Goal: Share content: Share content

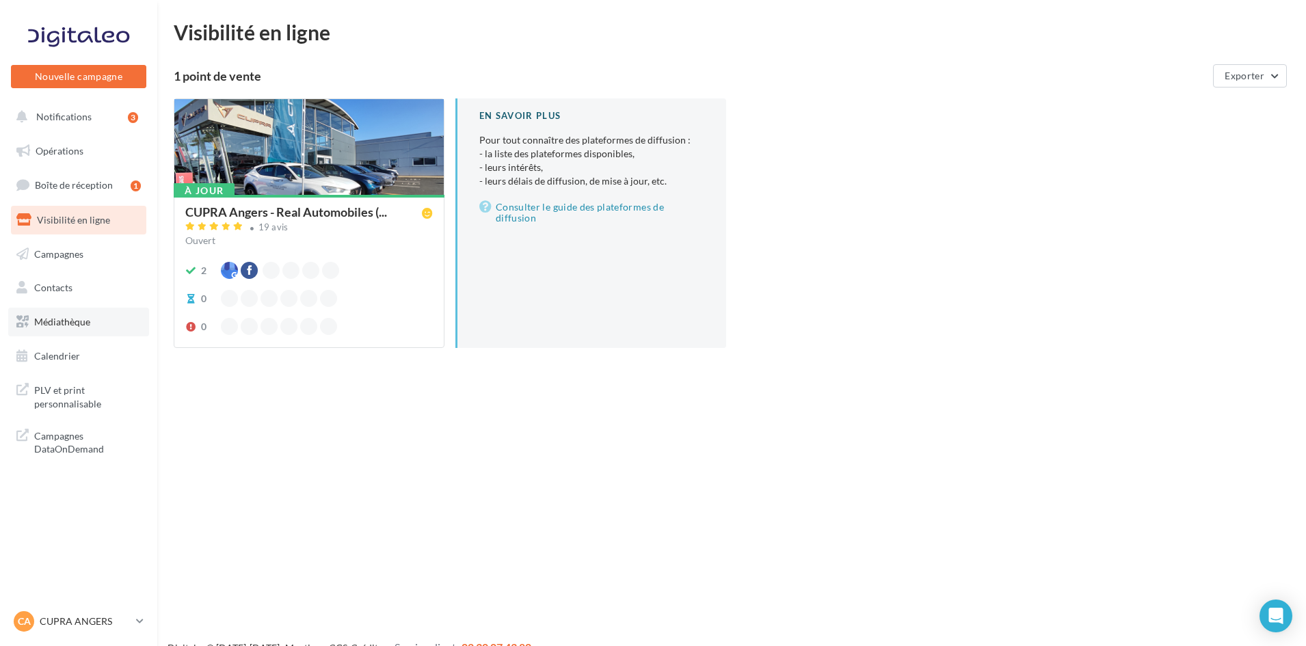
click at [85, 325] on span "Médiathèque" at bounding box center [62, 322] width 56 height 12
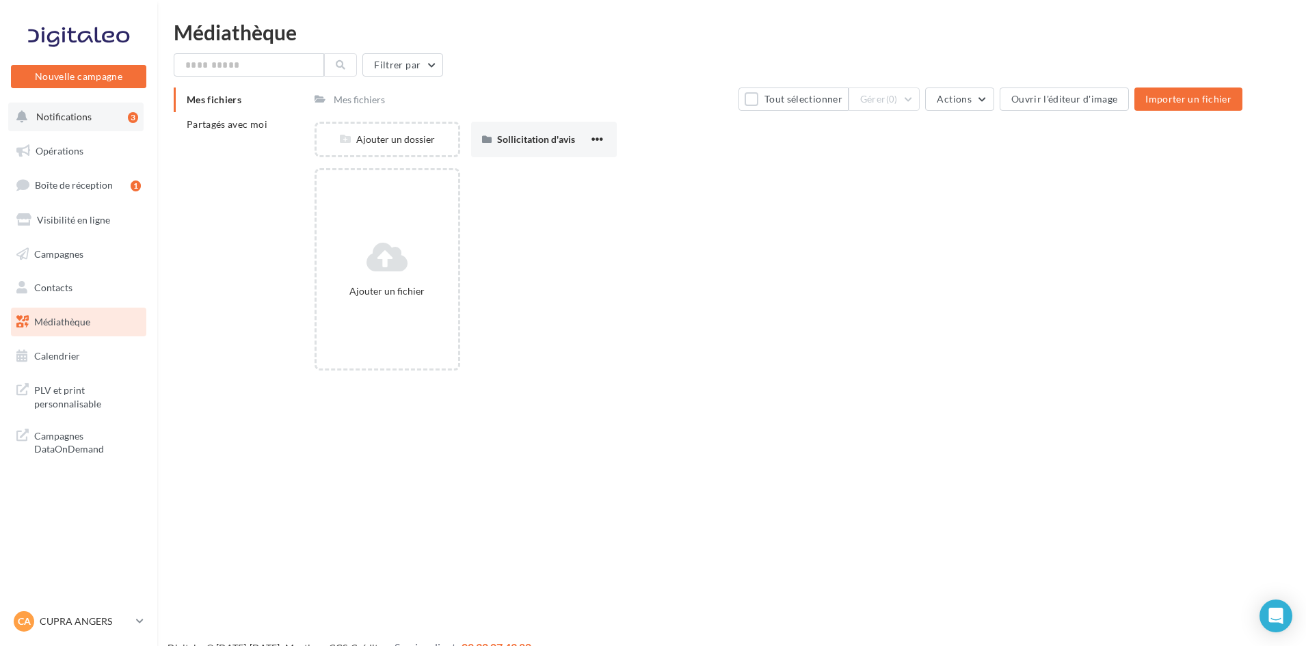
click at [97, 125] on button "Notifications 3" at bounding box center [75, 117] width 135 height 29
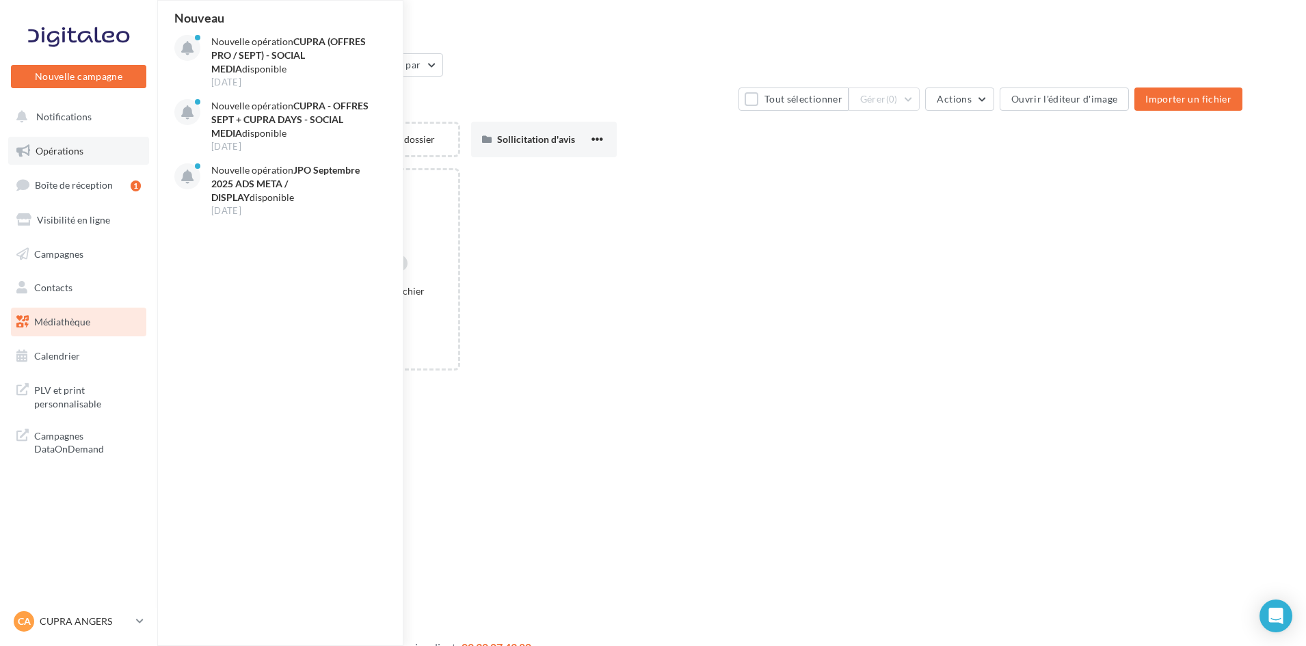
click at [113, 155] on link "Opérations" at bounding box center [78, 151] width 141 height 29
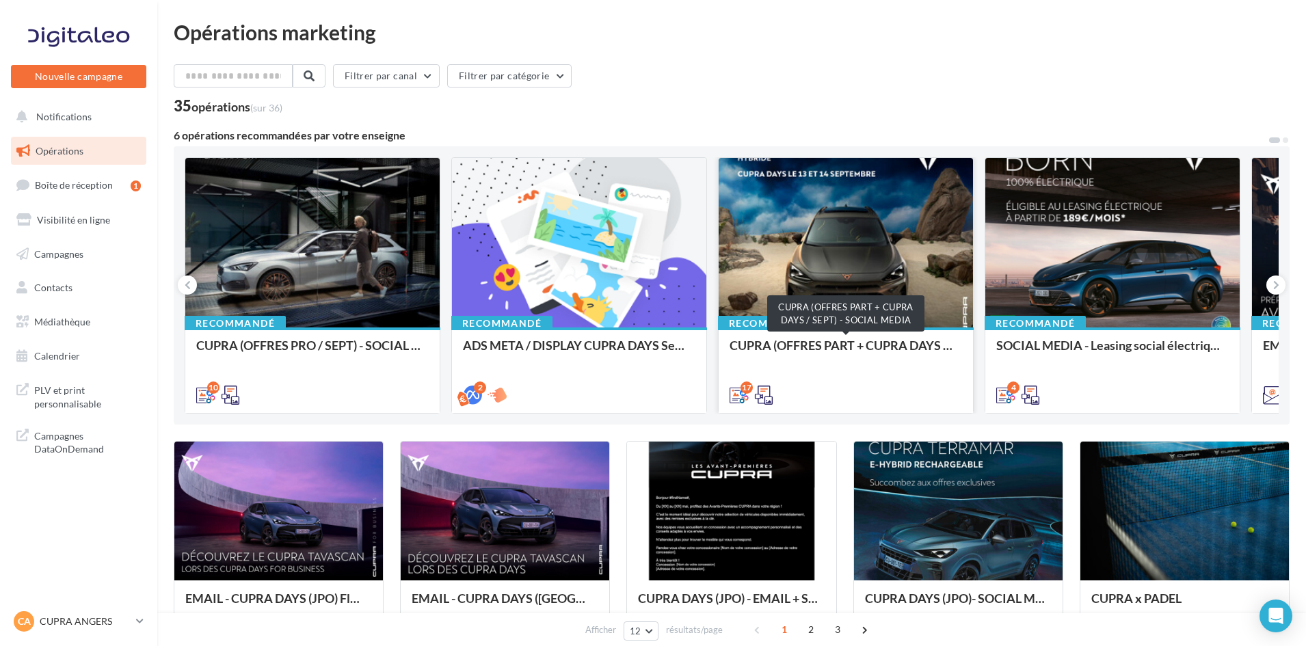
click at [833, 343] on div "CUPRA (OFFRES PART + CUPRA DAYS / SEPT) - SOCIAL MEDIA" at bounding box center [846, 351] width 232 height 27
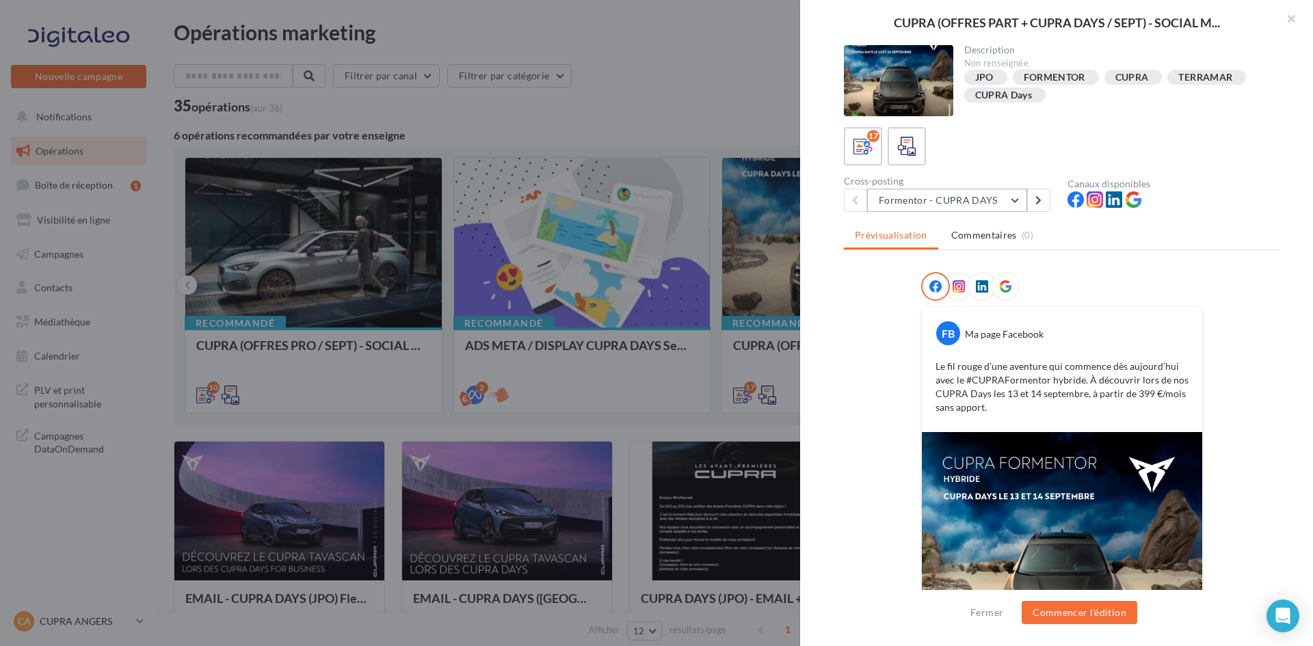
click at [1016, 202] on button "Formentor - CUPRA DAYS" at bounding box center [947, 200] width 160 height 23
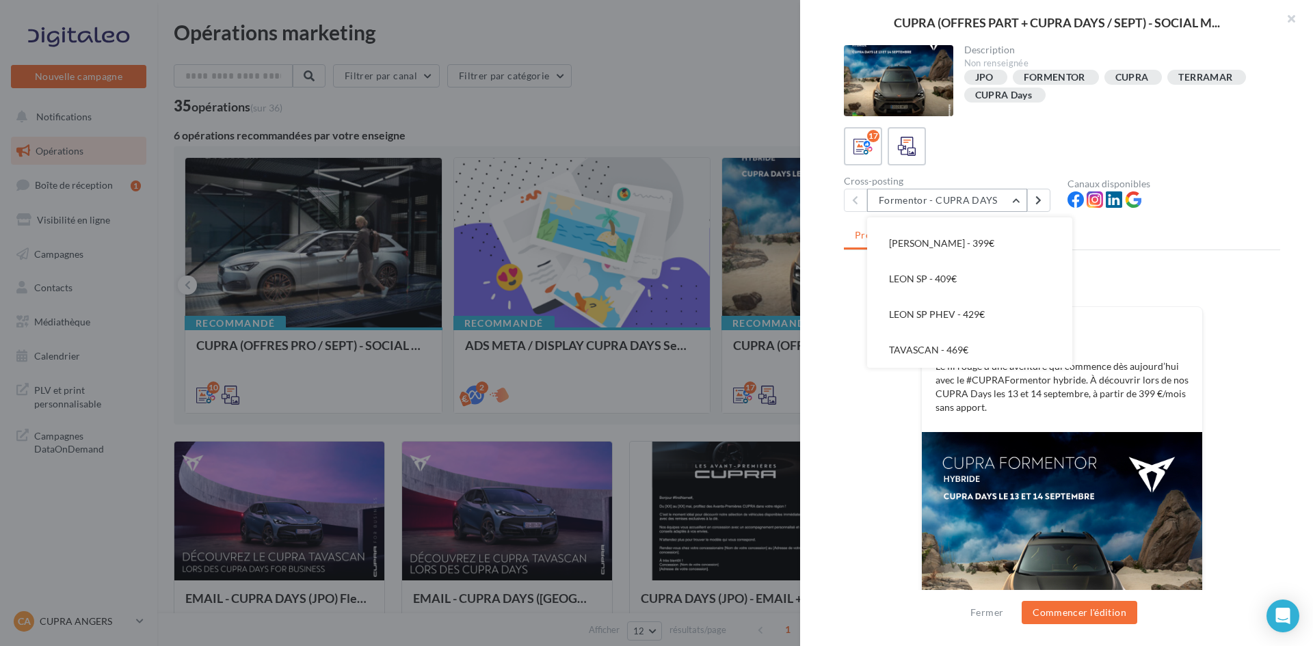
scroll to position [129, 0]
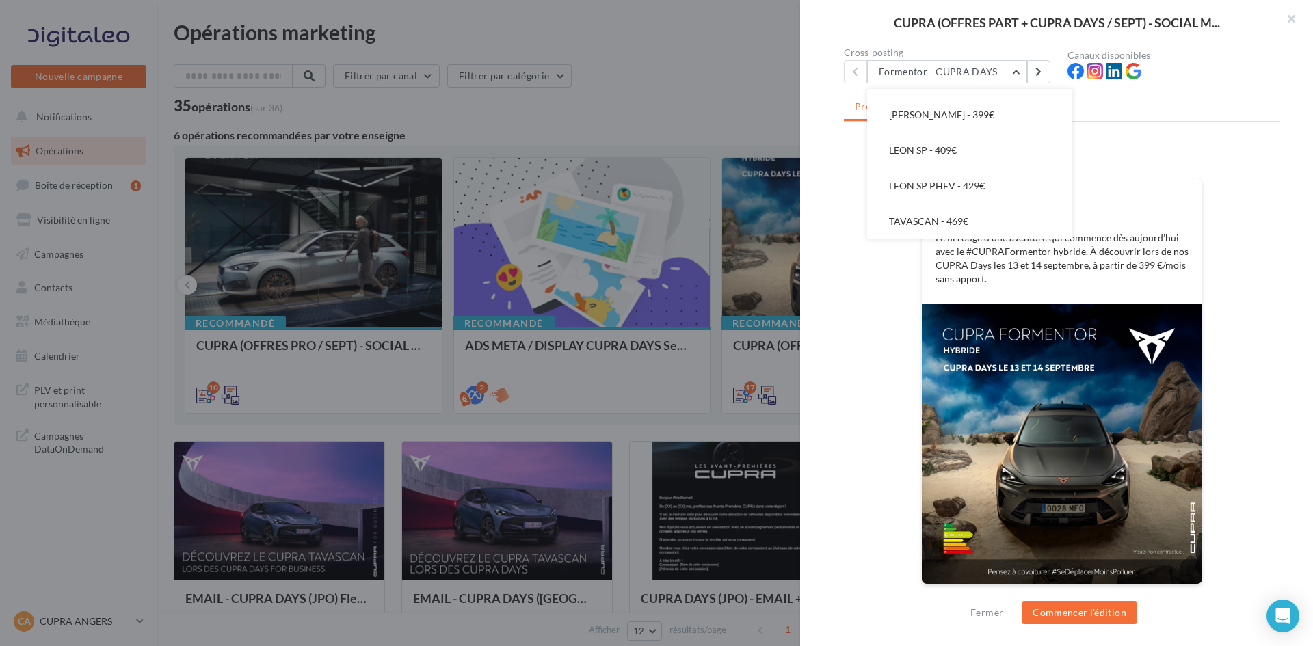
click at [875, 494] on div "FB Ma page Facebook Le fil rouge d’une aventure qui commence dès aujourd’hui av…" at bounding box center [1062, 373] width 436 height 459
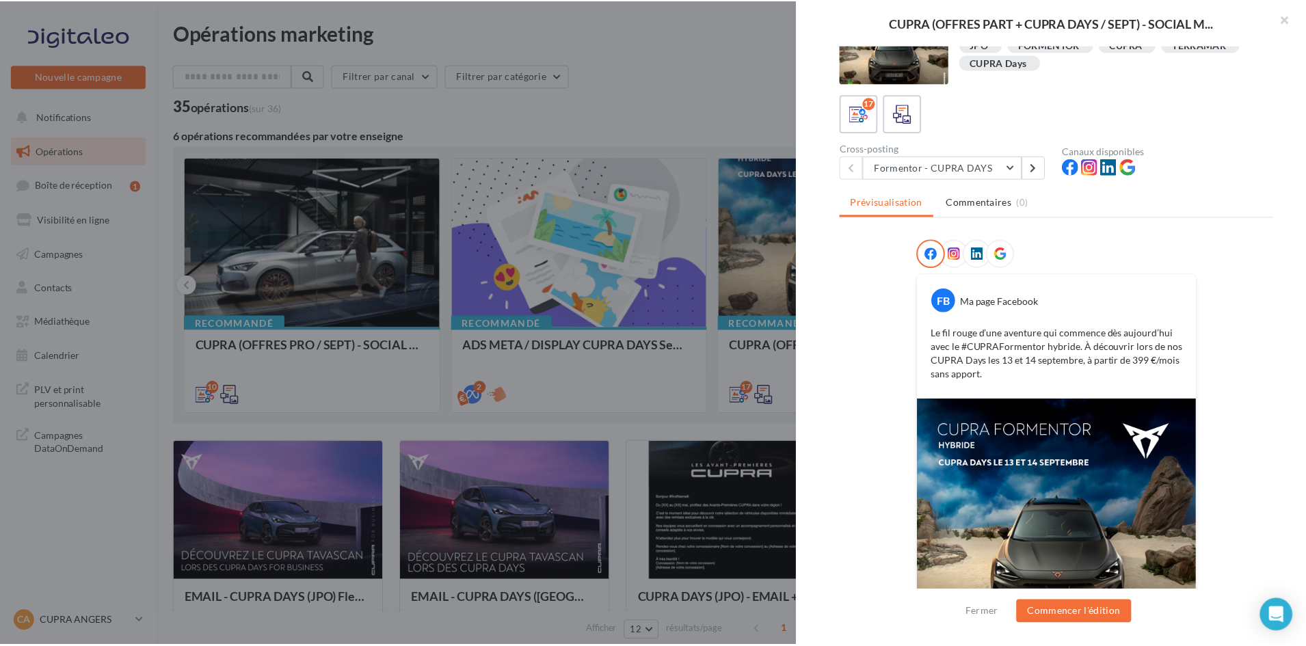
scroll to position [0, 0]
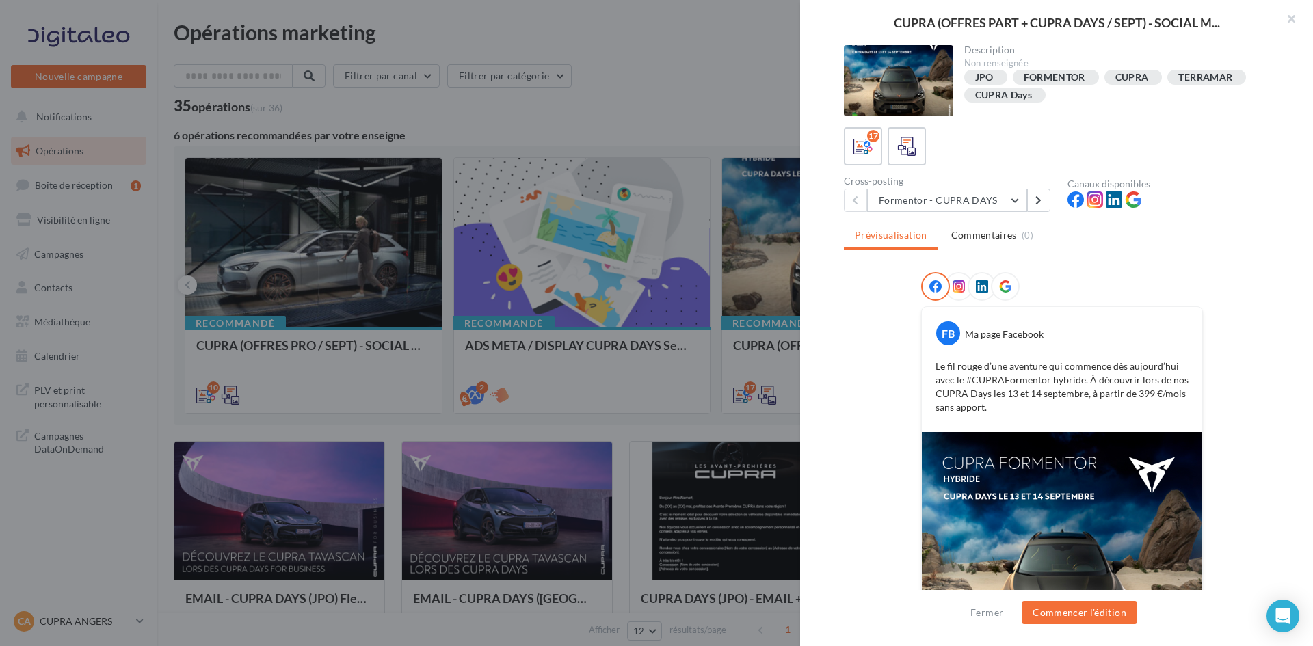
click at [647, 477] on div at bounding box center [656, 323] width 1313 height 646
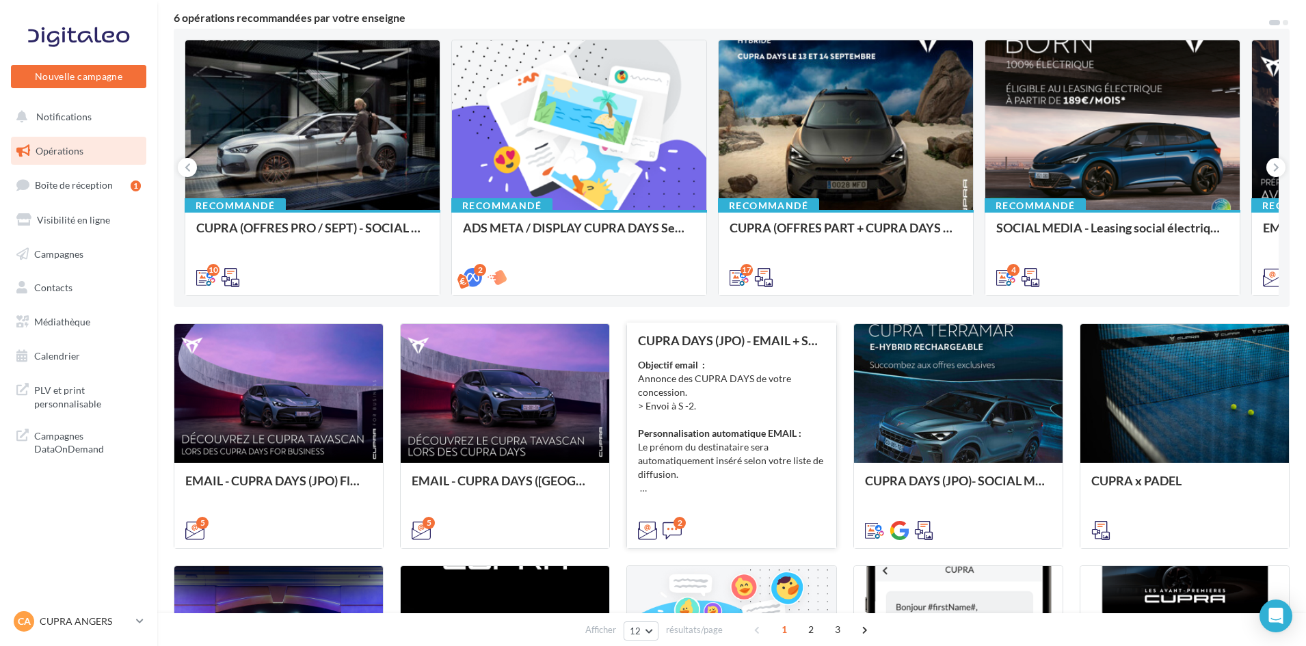
scroll to position [137, 0]
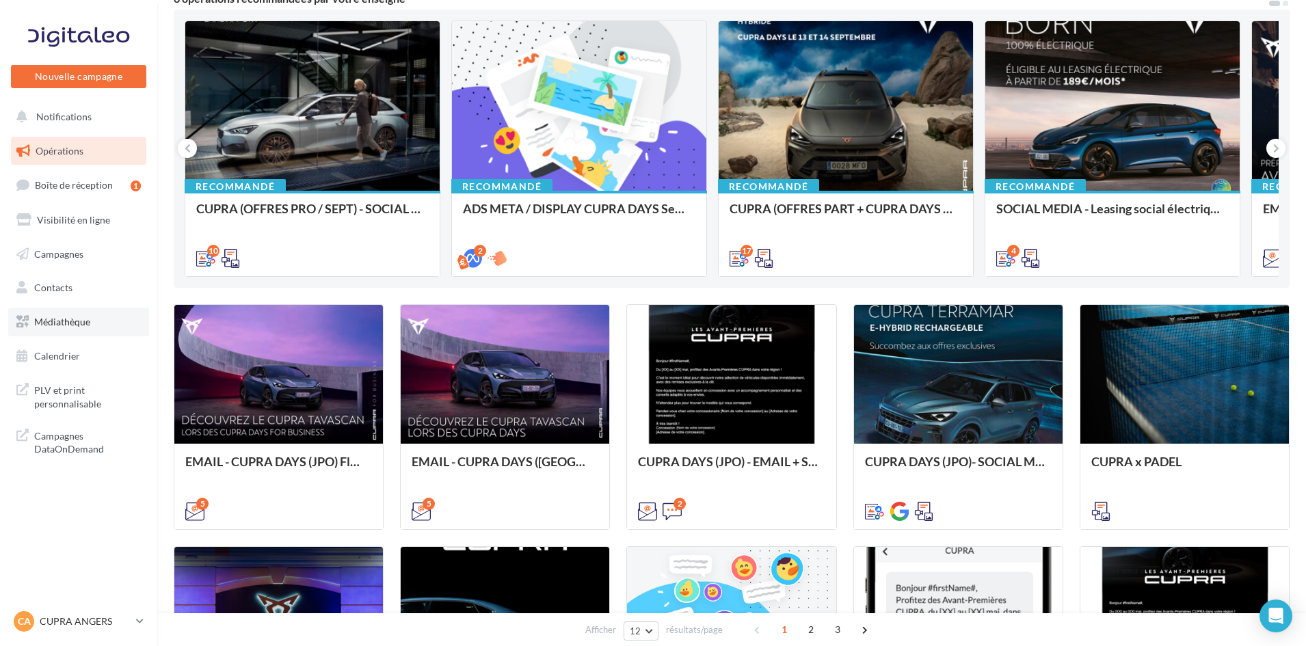
click at [78, 320] on span "Médiathèque" at bounding box center [62, 322] width 56 height 12
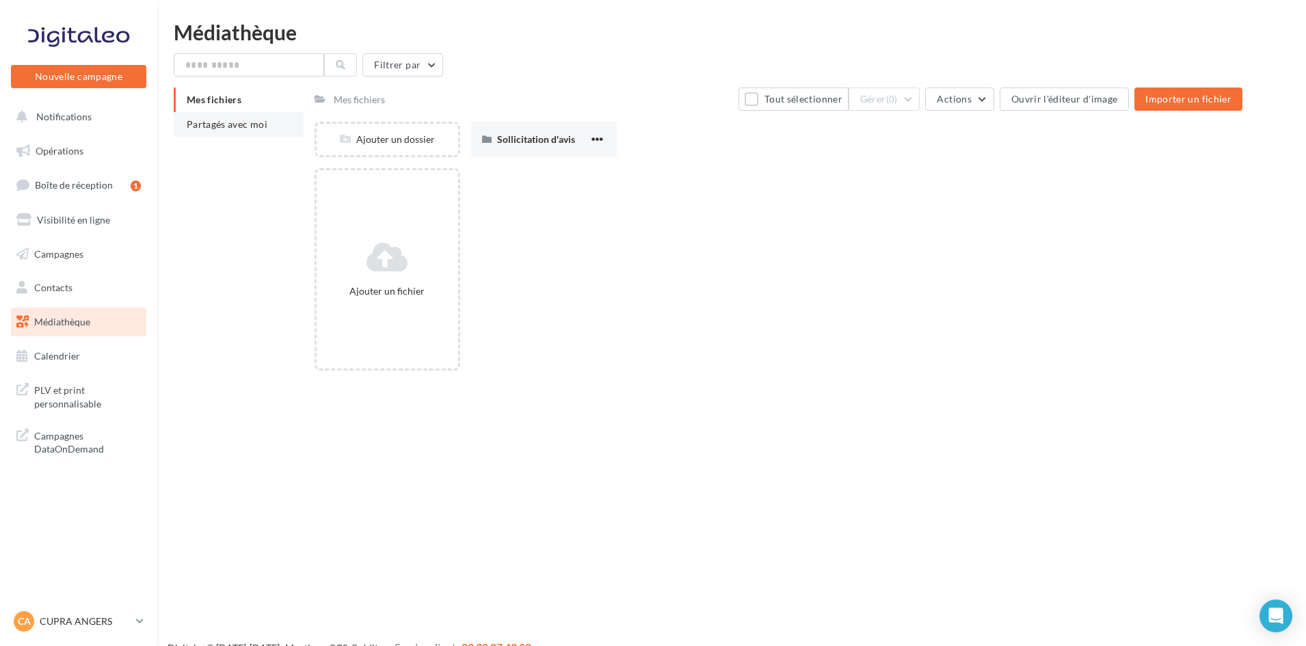
click at [227, 131] on li "Partagés avec moi" at bounding box center [239, 124] width 130 height 25
